Goal: Task Accomplishment & Management: Use online tool/utility

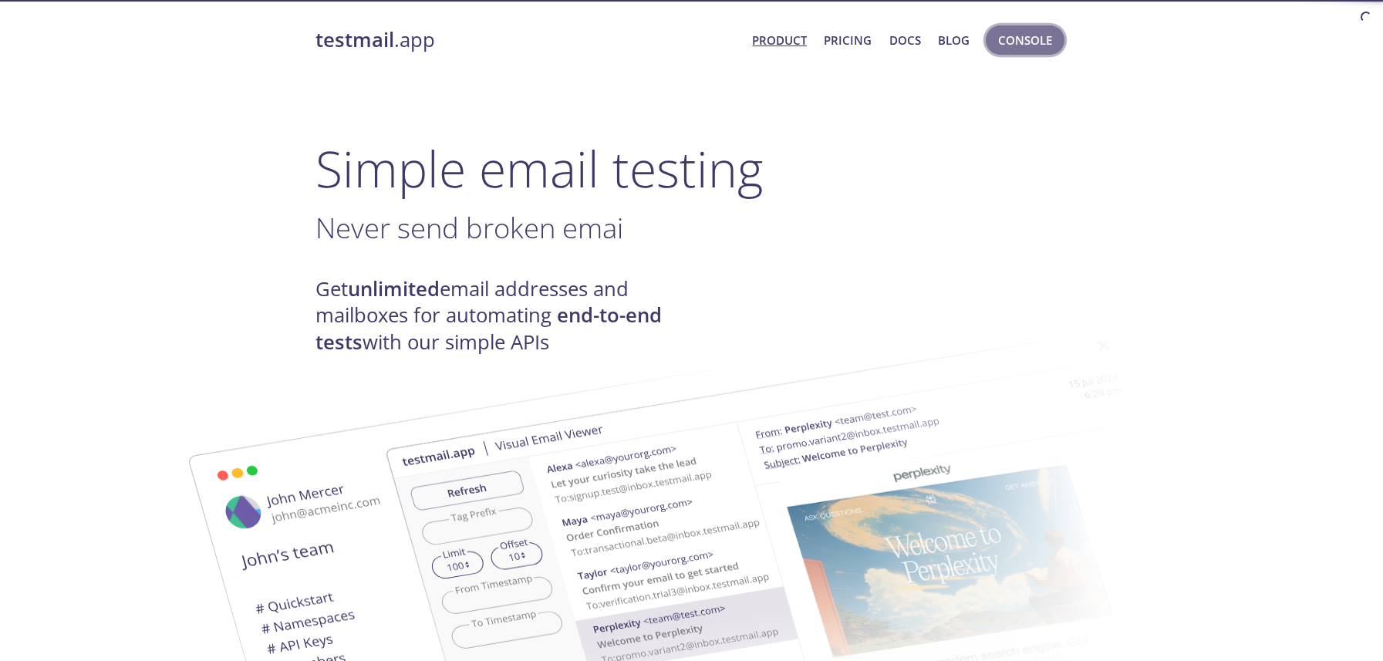
drag, startPoint x: 0, startPoint y: 0, endPoint x: 1029, endPoint y: 49, distance: 1030.5
click at [1030, 49] on span "Console" at bounding box center [1025, 40] width 54 height 20
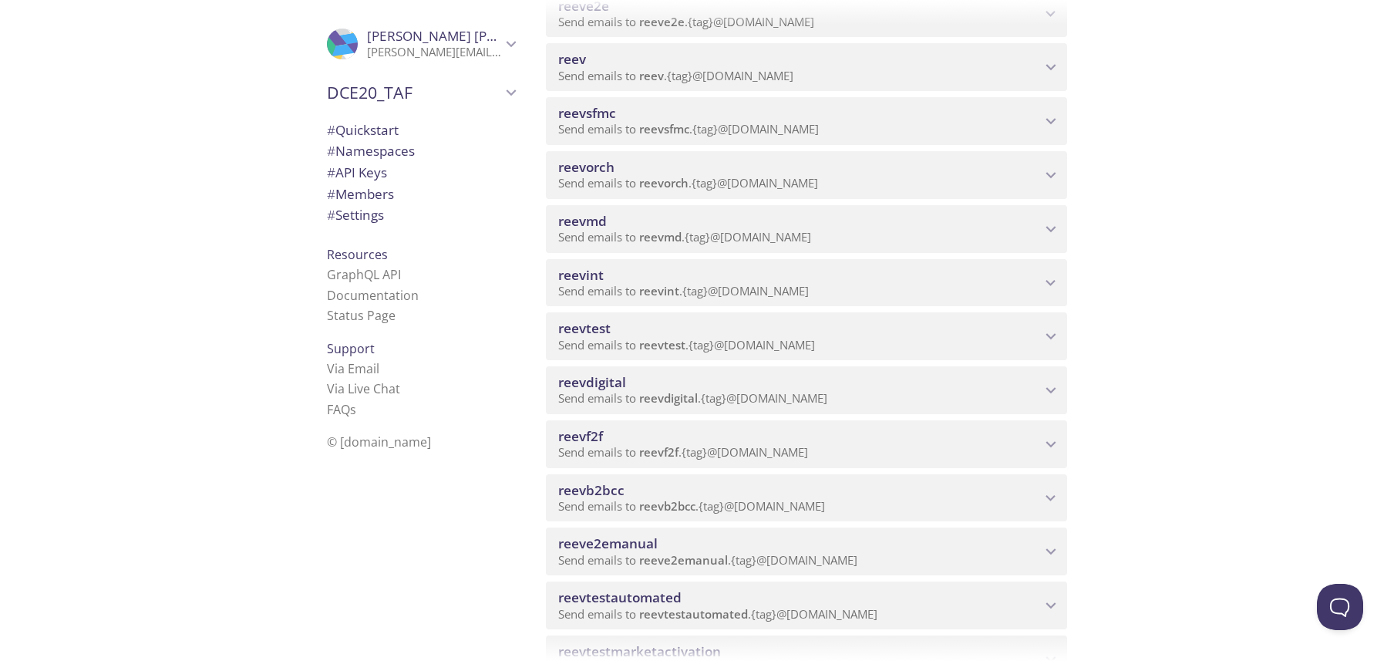
scroll to position [386, 0]
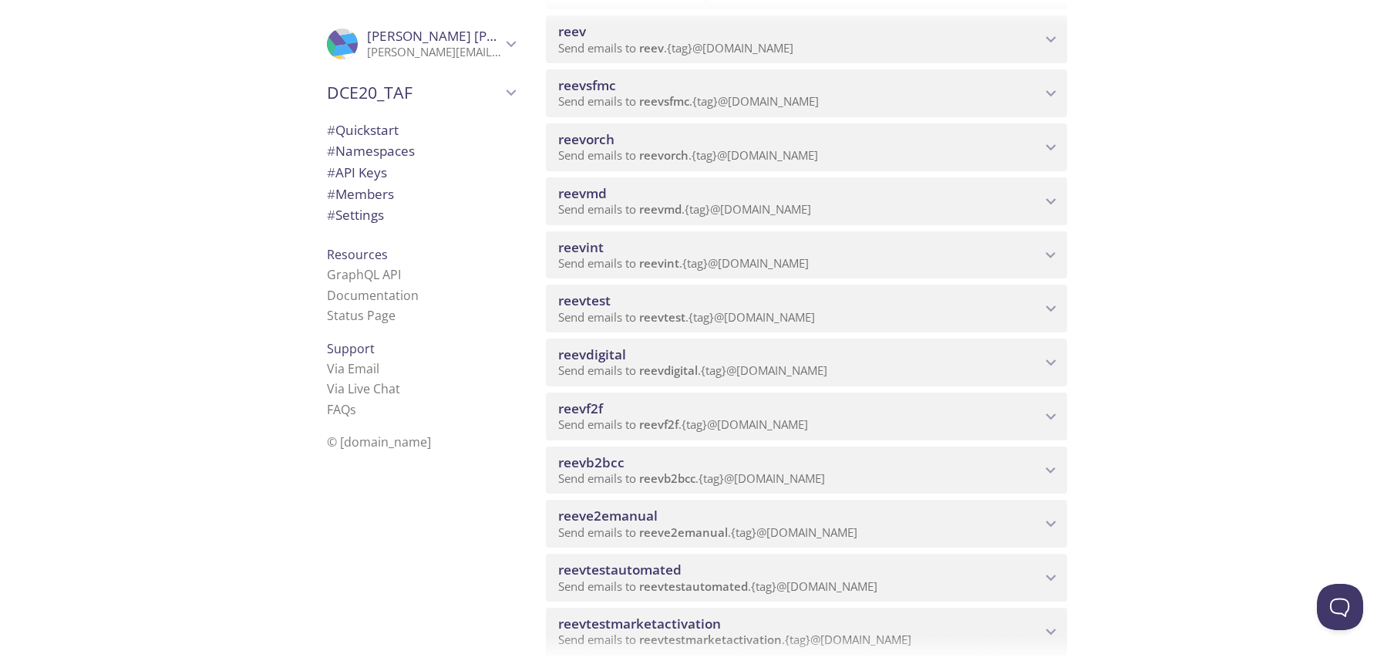
click at [660, 363] on span "reevdigital" at bounding box center [668, 369] width 59 height 15
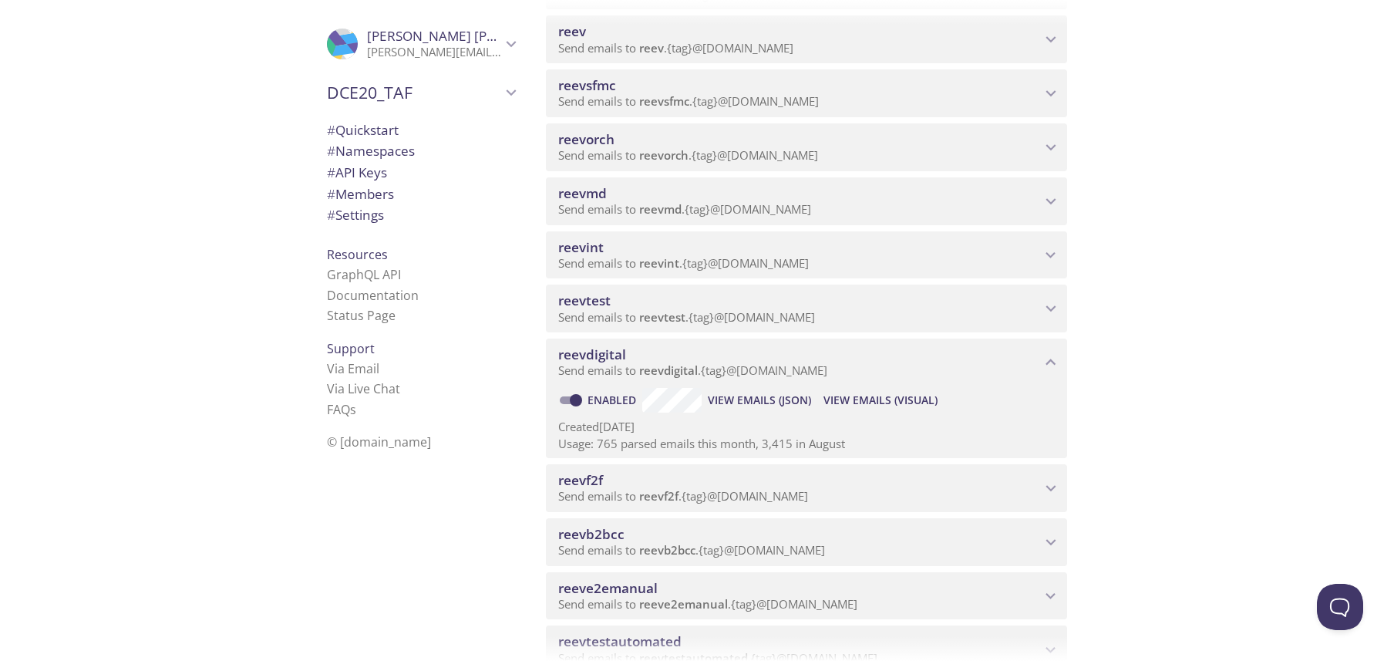
click at [884, 400] on span "View Emails (Visual)" at bounding box center [880, 400] width 114 height 19
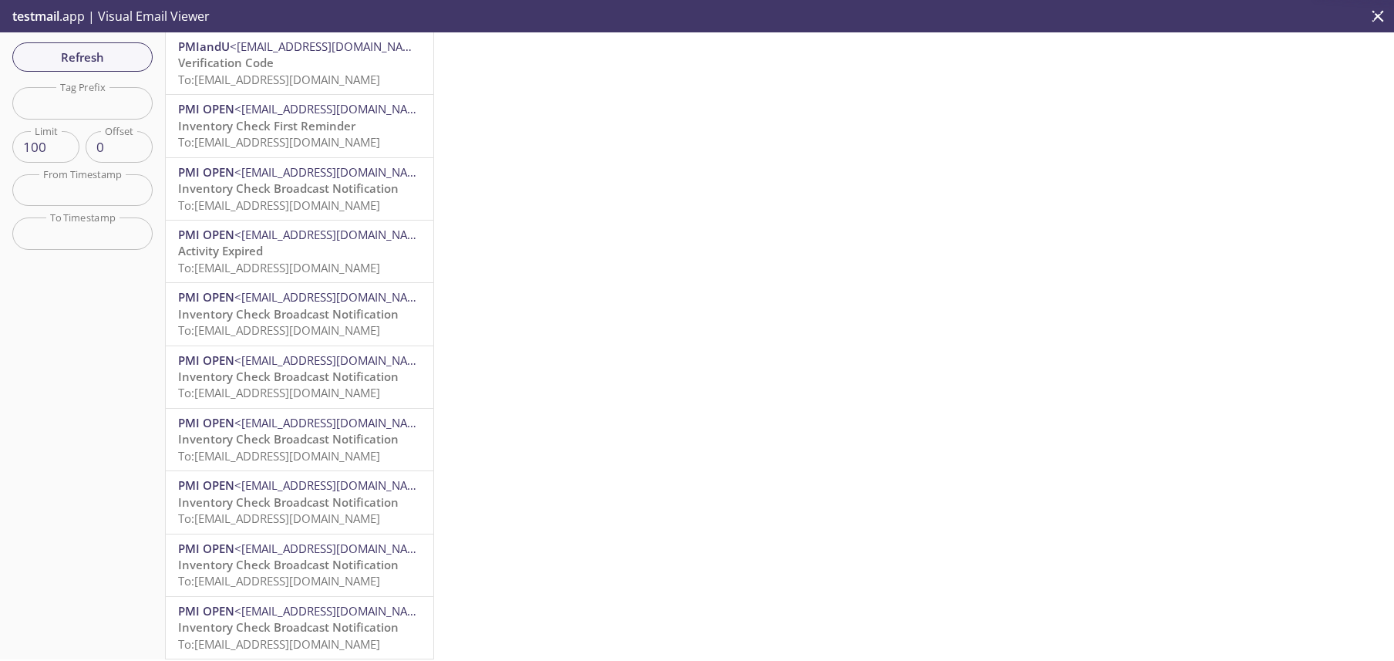
click at [318, 72] on span "To: [EMAIL_ADDRESS][DOMAIN_NAME]" at bounding box center [279, 79] width 202 height 15
